Goal: Transaction & Acquisition: Book appointment/travel/reservation

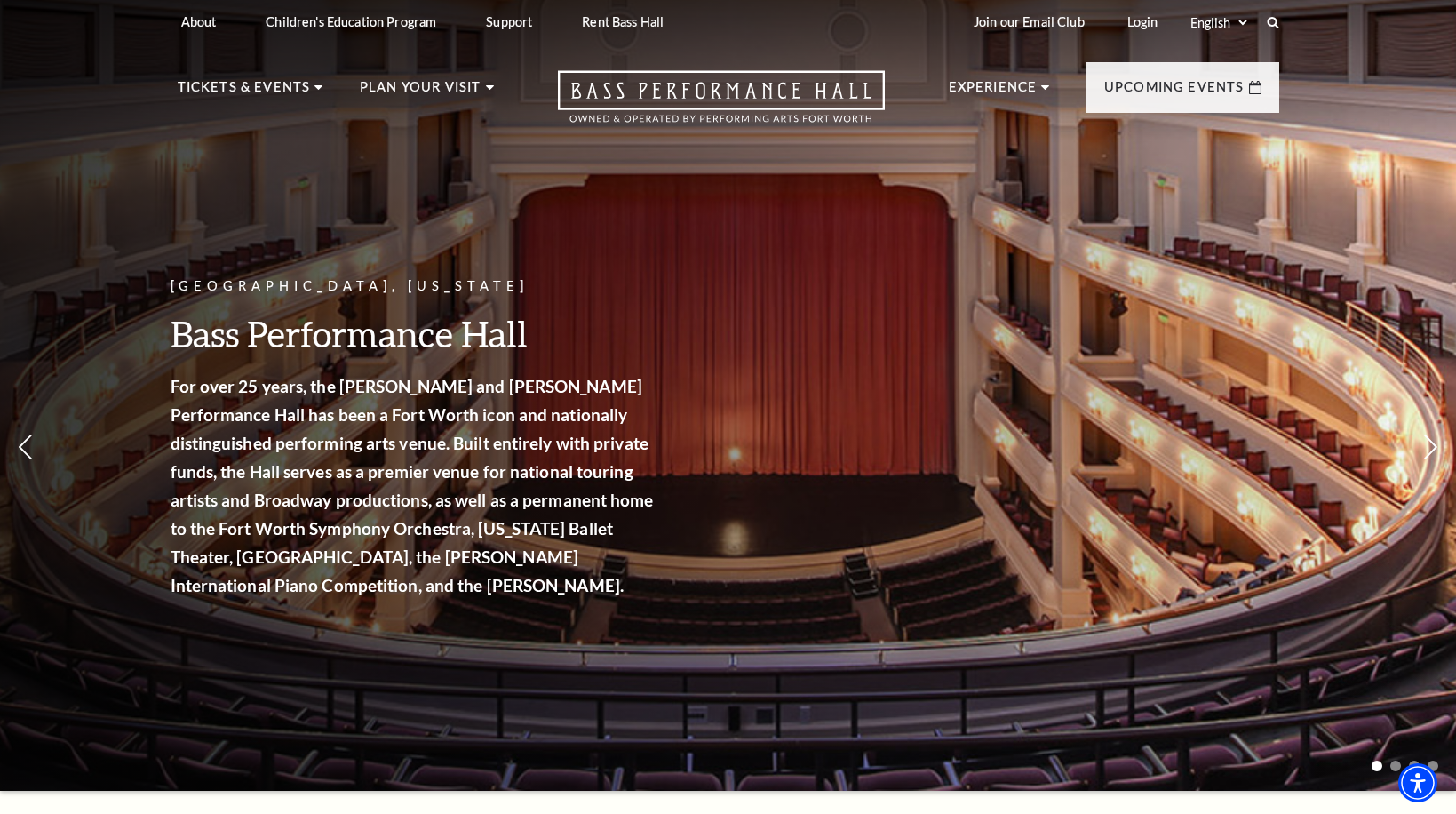
click at [582, 271] on img at bounding box center [596, 234] width 248 height 133
click at [540, 456] on span "View Events" at bounding box center [519, 467] width 93 height 22
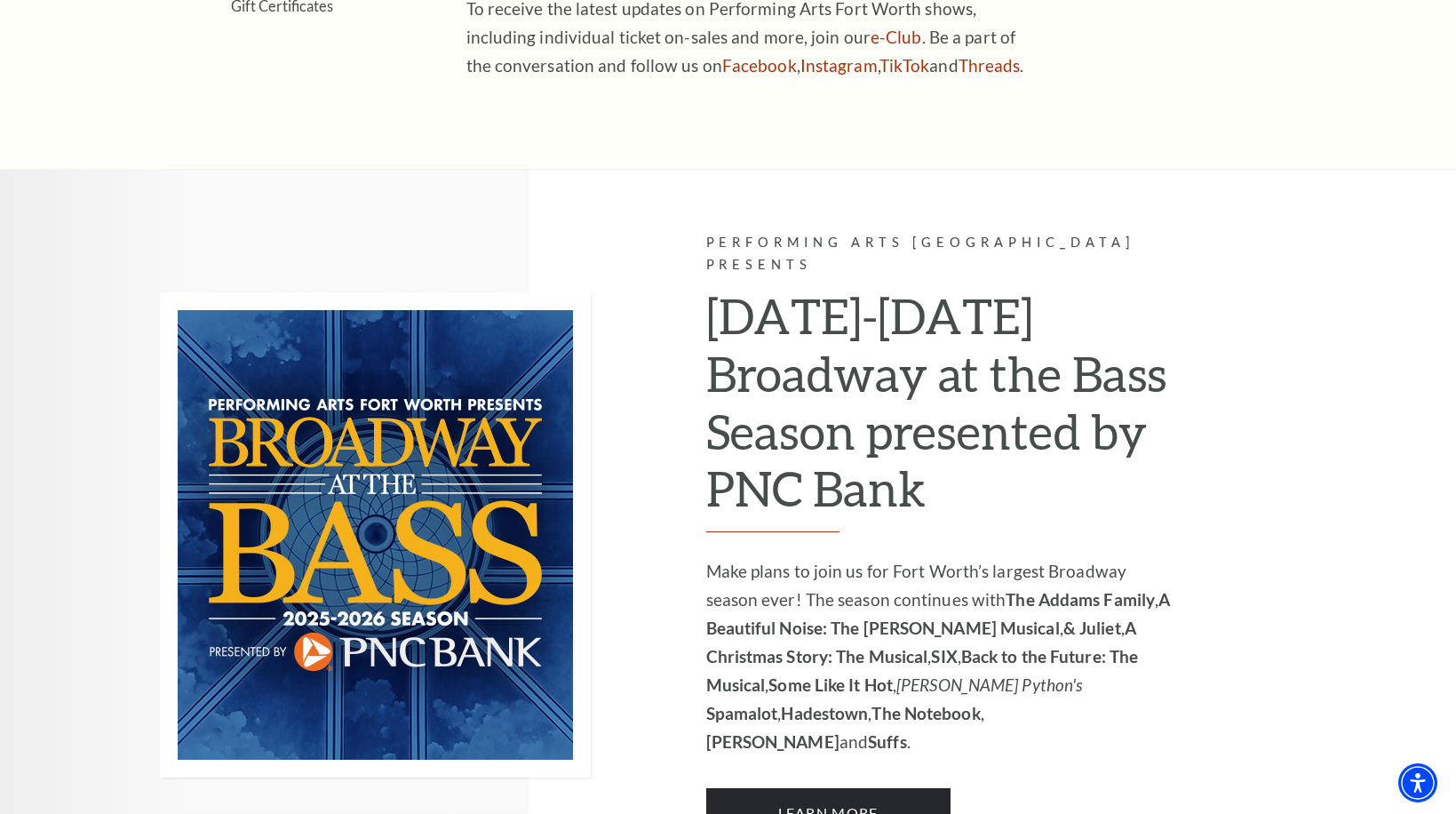
scroll to position [1244, 0]
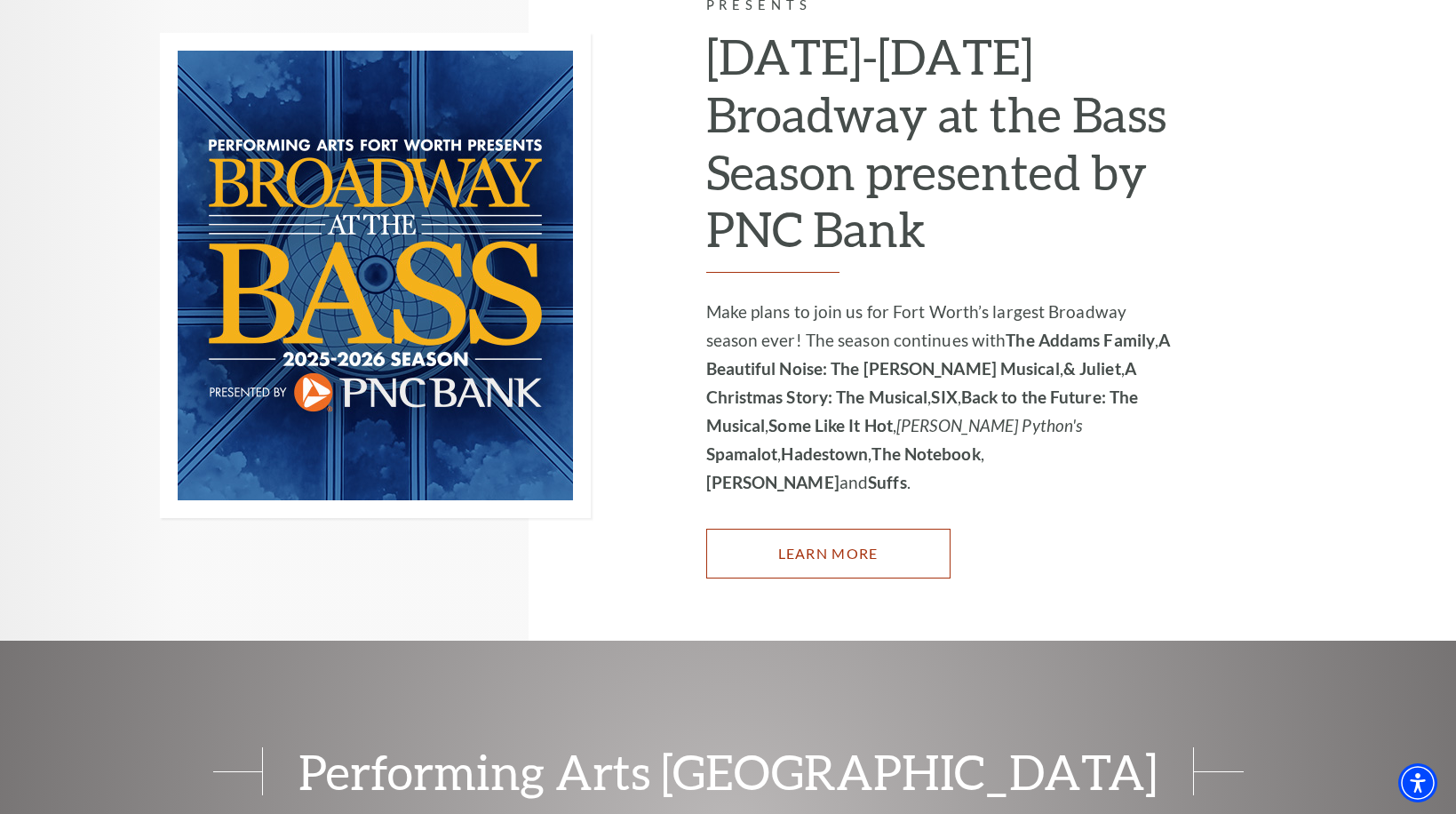
click at [902, 529] on link "Learn More" at bounding box center [828, 553] width 244 height 49
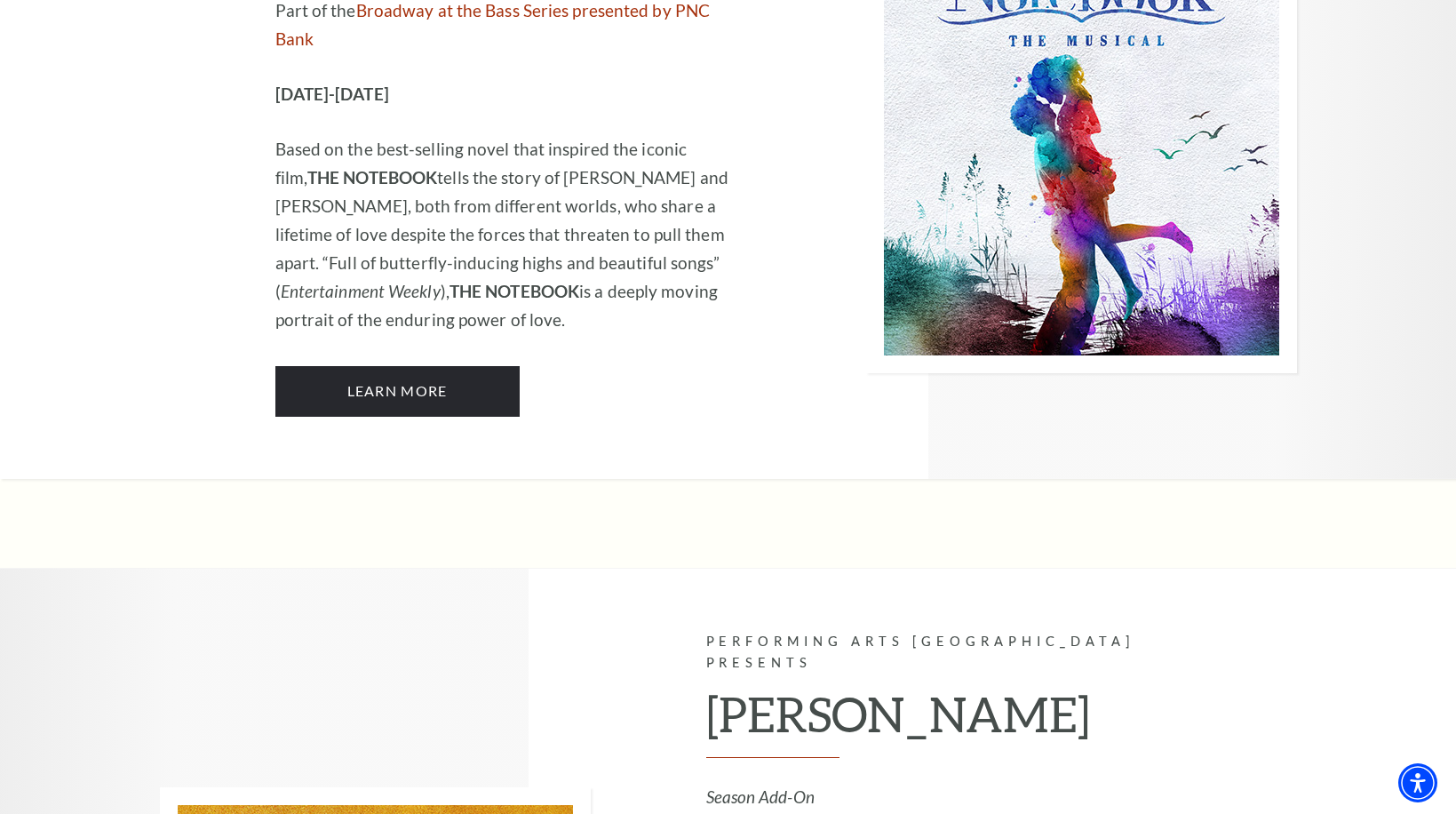
scroll to position [10304, 0]
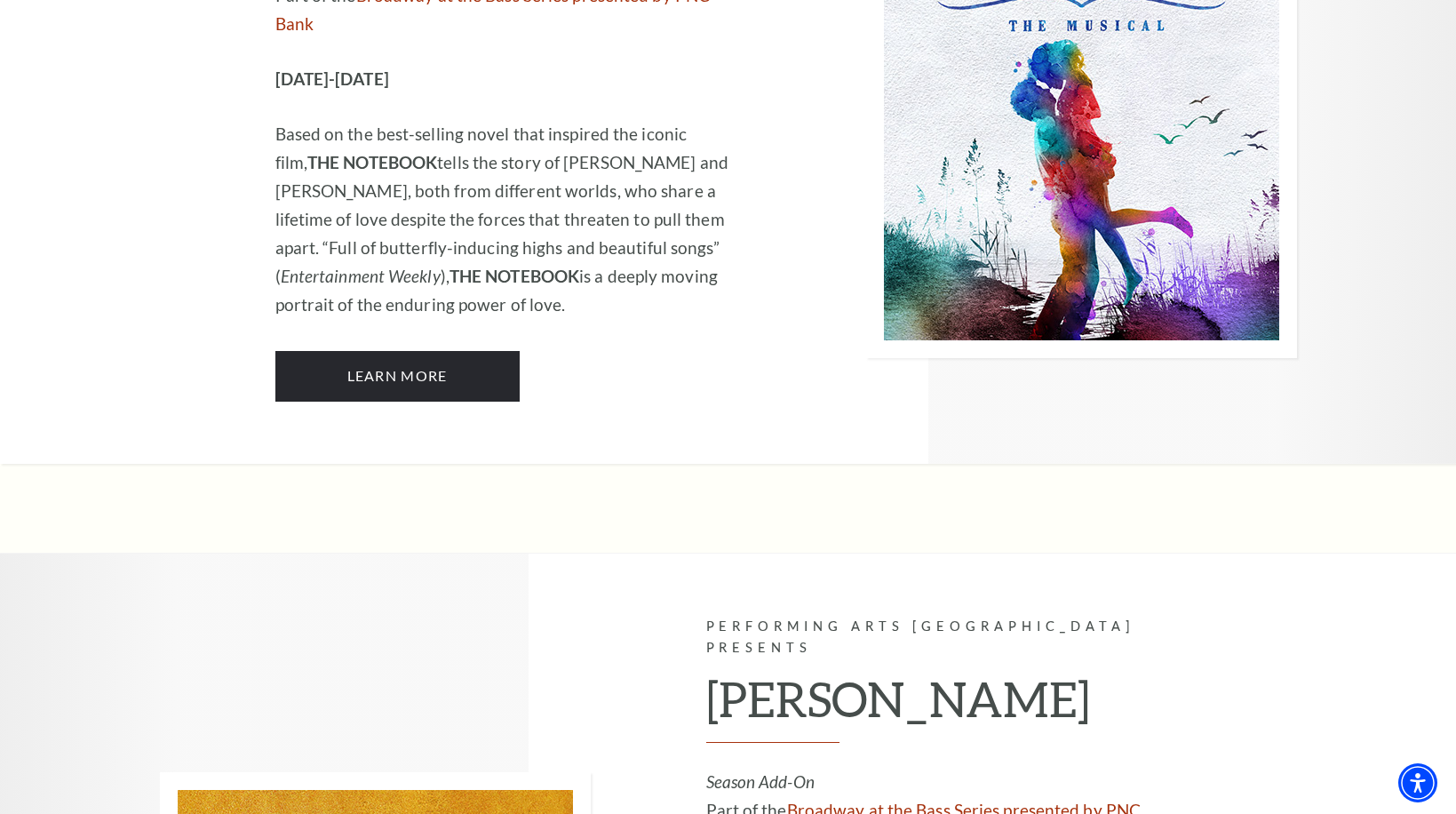
drag, startPoint x: 856, startPoint y: 190, endPoint x: 708, endPoint y: 183, distance: 148.2
drag, startPoint x: 1138, startPoint y: 599, endPoint x: 1090, endPoint y: 185, distance: 416.8
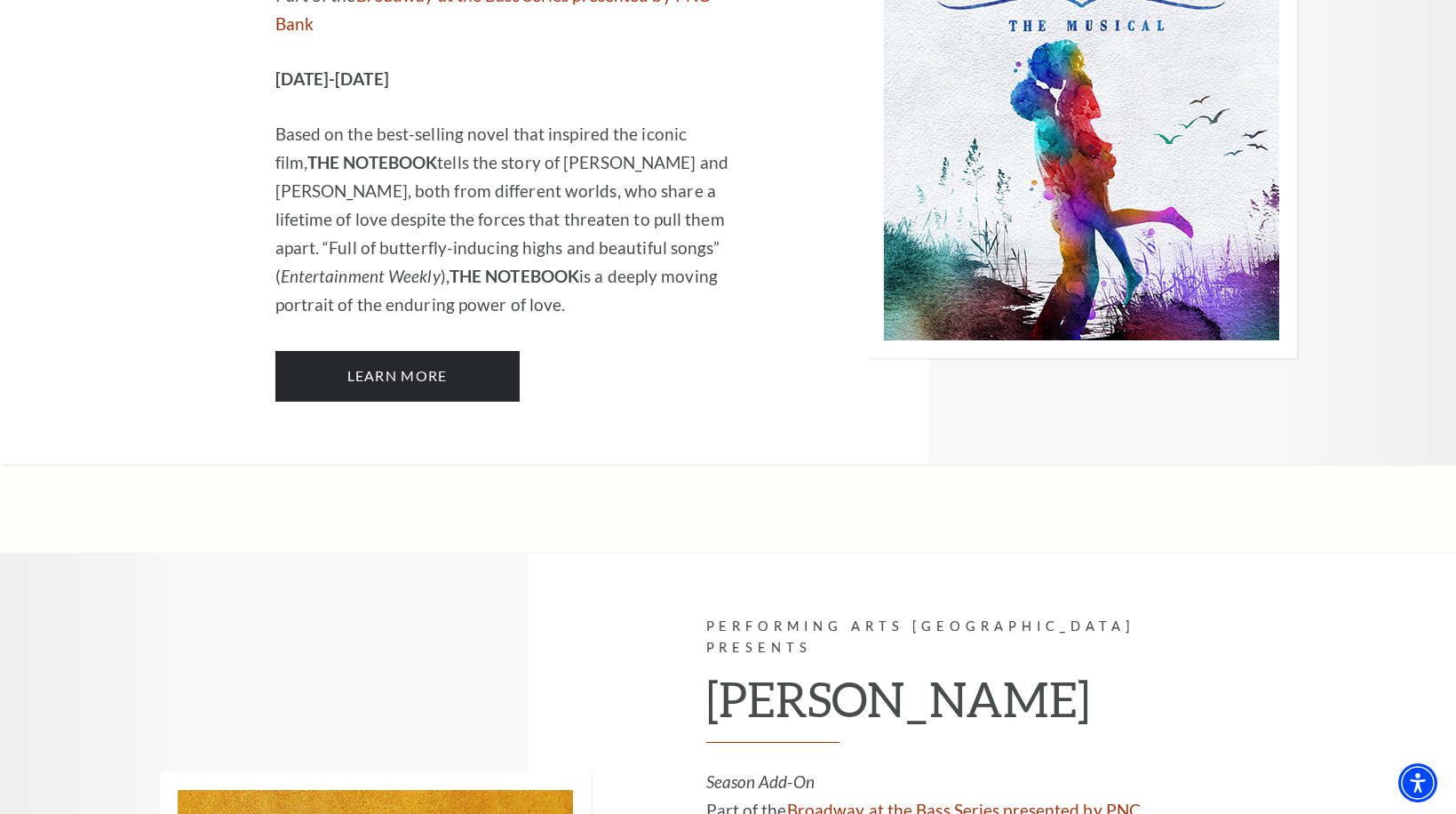
drag, startPoint x: 1090, startPoint y: 185, endPoint x: 1027, endPoint y: 247, distance: 88.4
drag, startPoint x: 1033, startPoint y: 223, endPoint x: 1096, endPoint y: 562, distance: 344.8
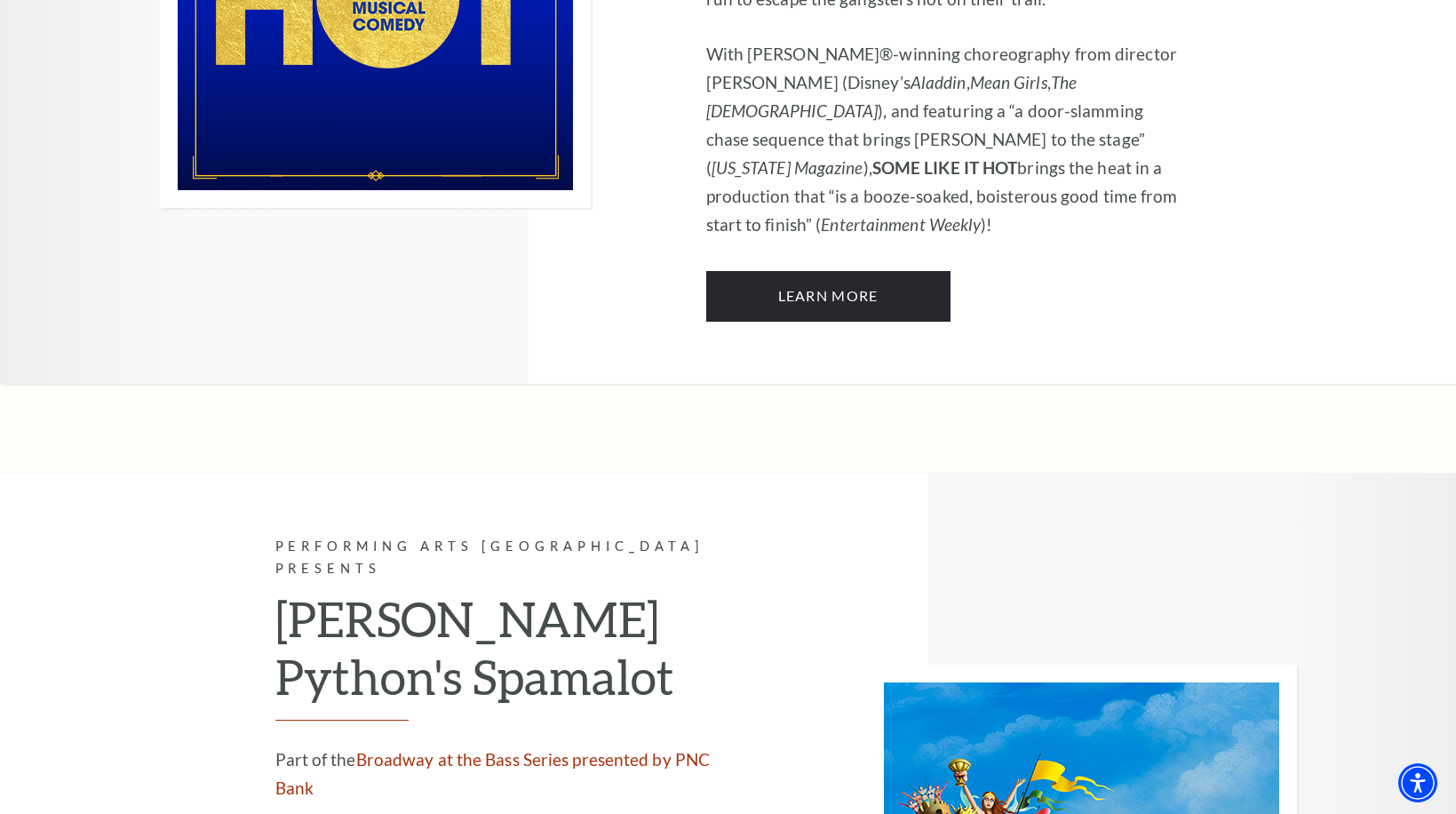
scroll to position [7818, 0]
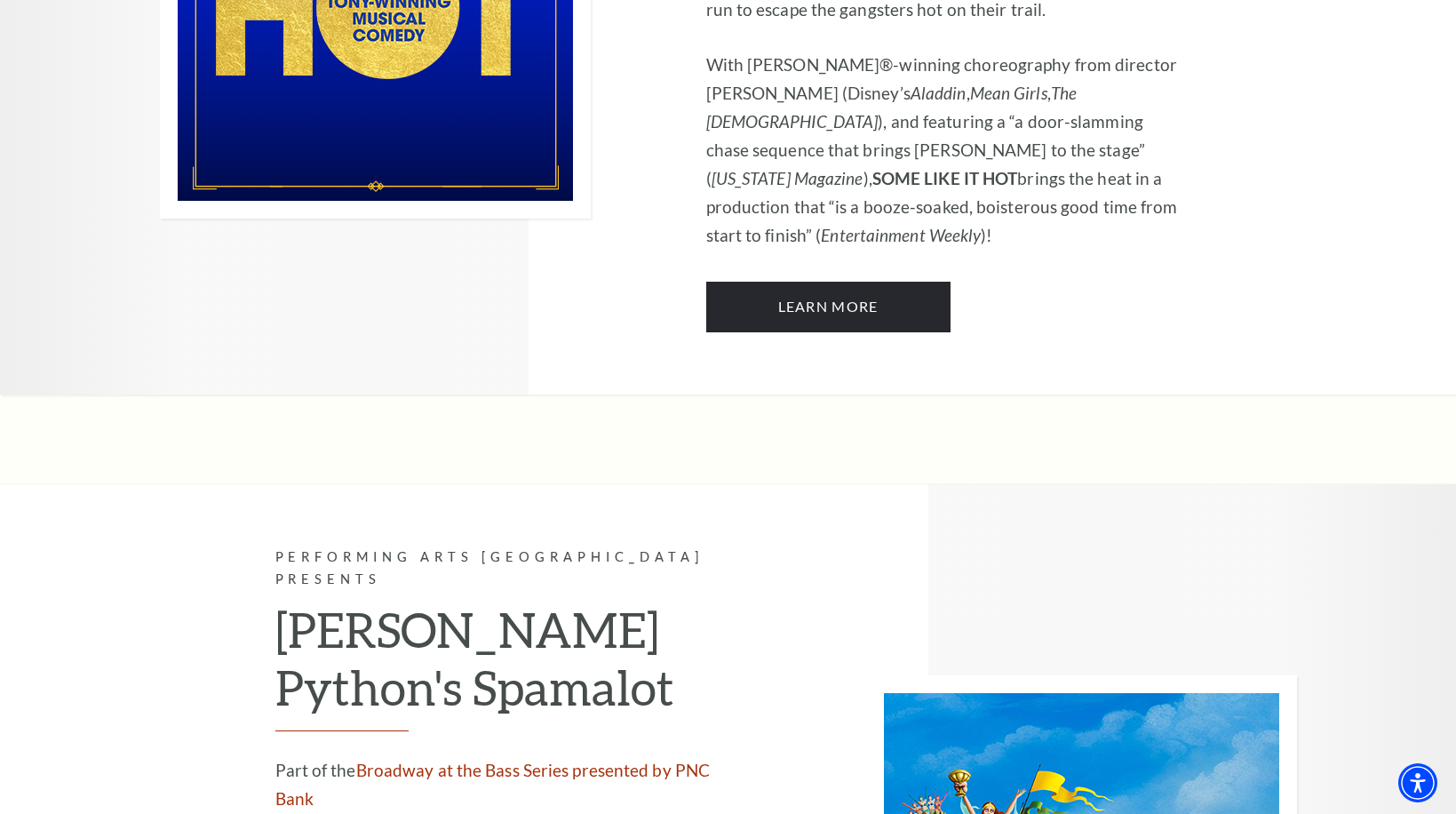
drag, startPoint x: 348, startPoint y: 334, endPoint x: 458, endPoint y: 308, distance: 113.0
drag, startPoint x: 454, startPoint y: 317, endPoint x: 262, endPoint y: 323, distance: 192.1
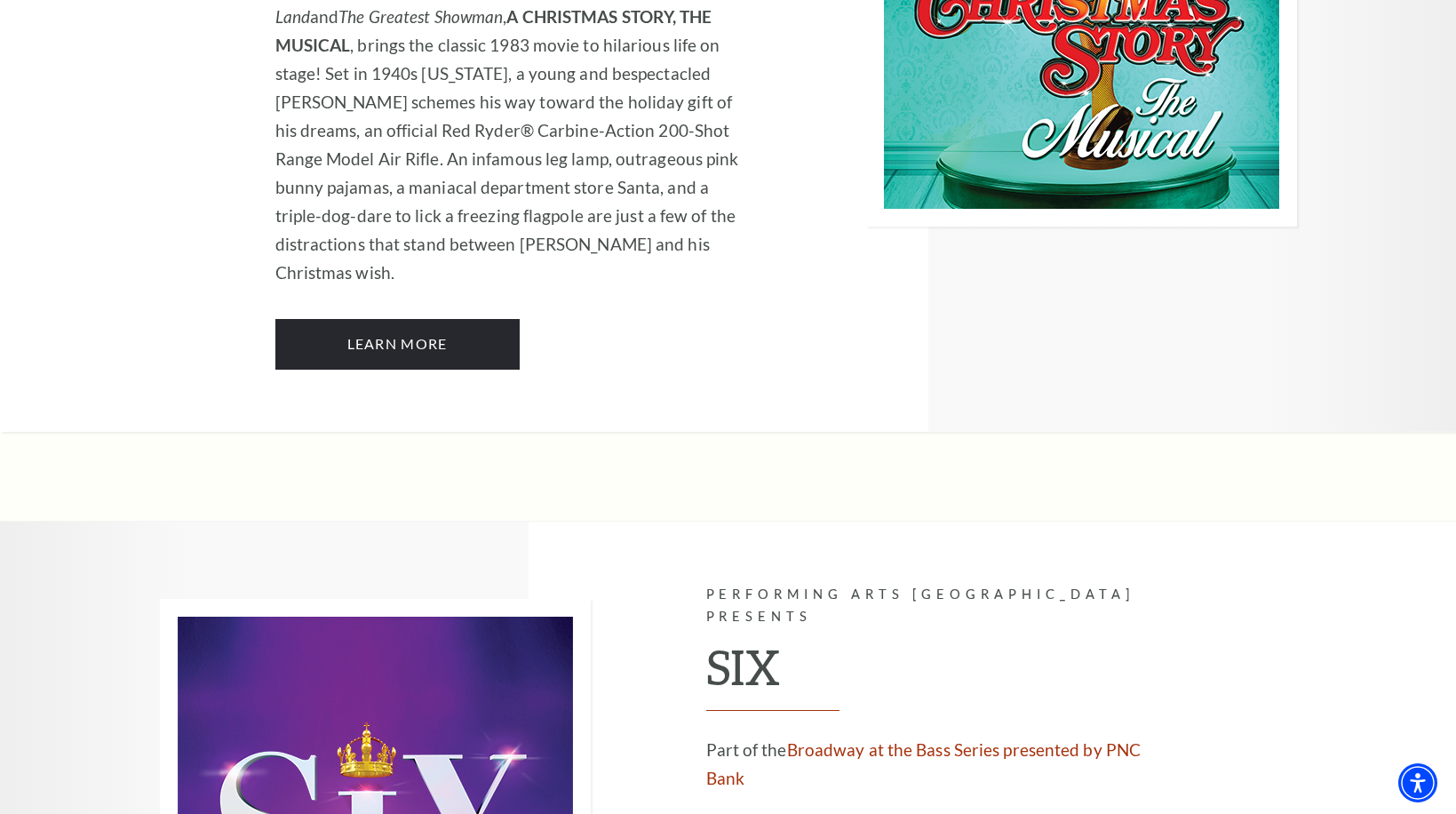
scroll to position [5215, 0]
